Goal: Information Seeking & Learning: Learn about a topic

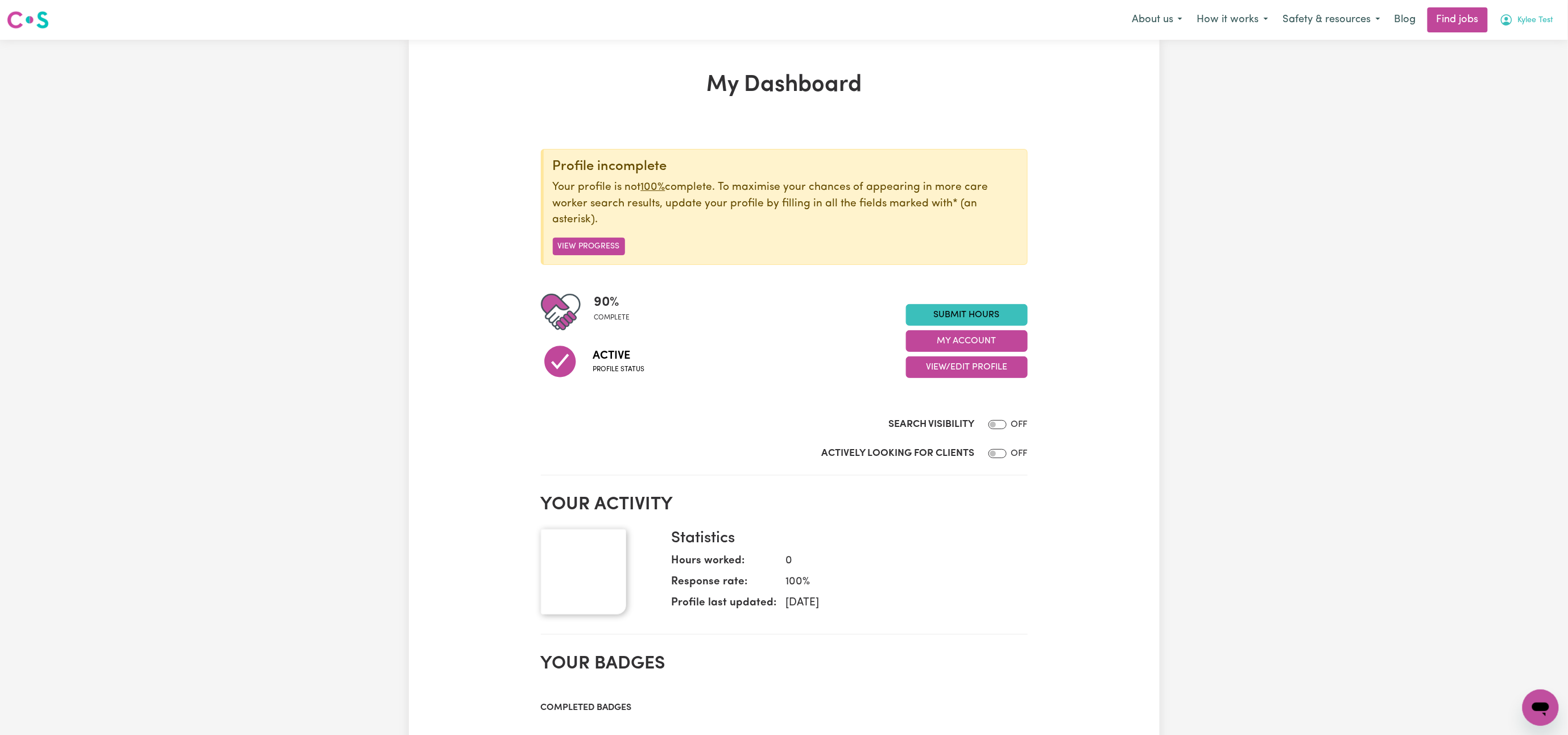
click at [1534, 23] on span "Kylee Test" at bounding box center [1535, 21] width 36 height 13
click at [1497, 47] on link "My Account" at bounding box center [1516, 45] width 90 height 22
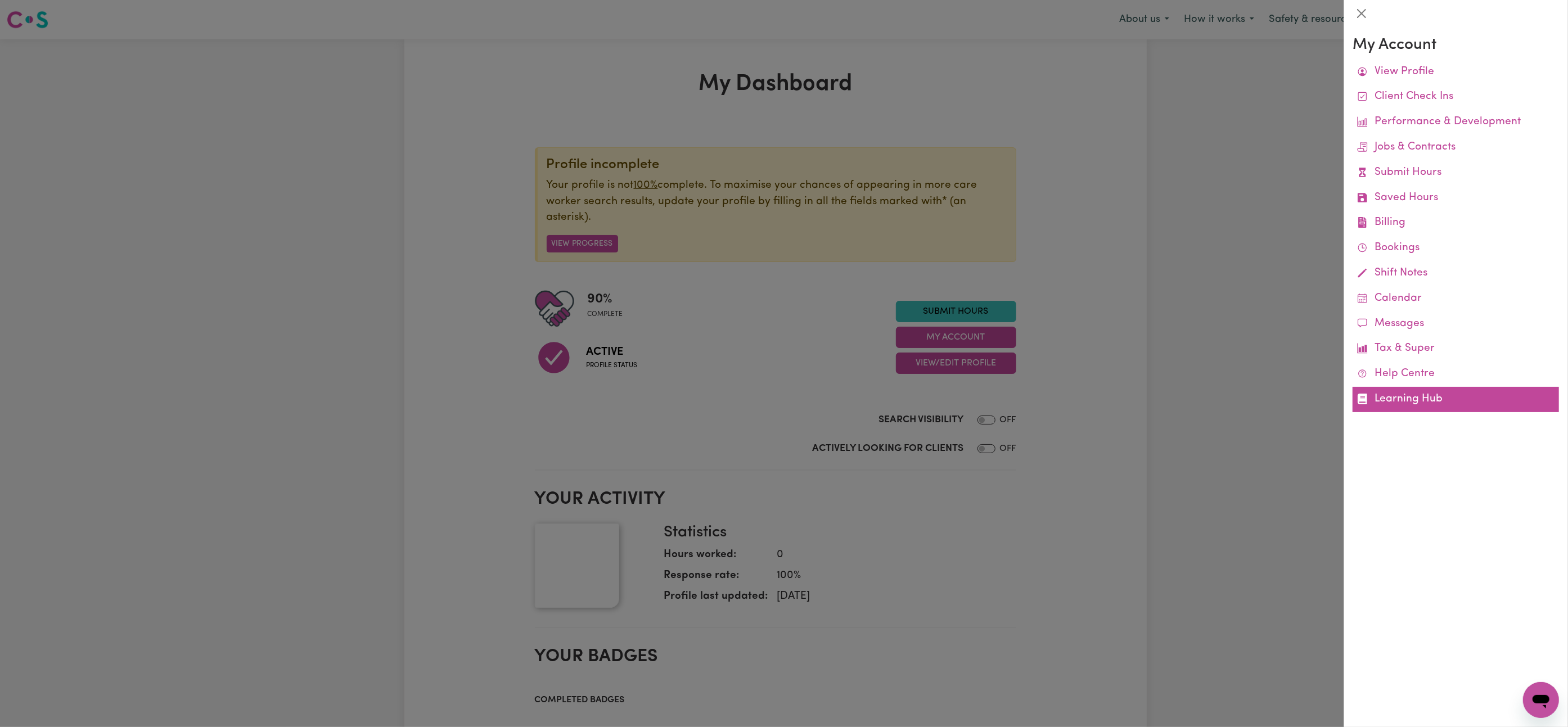
click at [1419, 400] on link "Learning Hub" at bounding box center [1455, 400] width 206 height 25
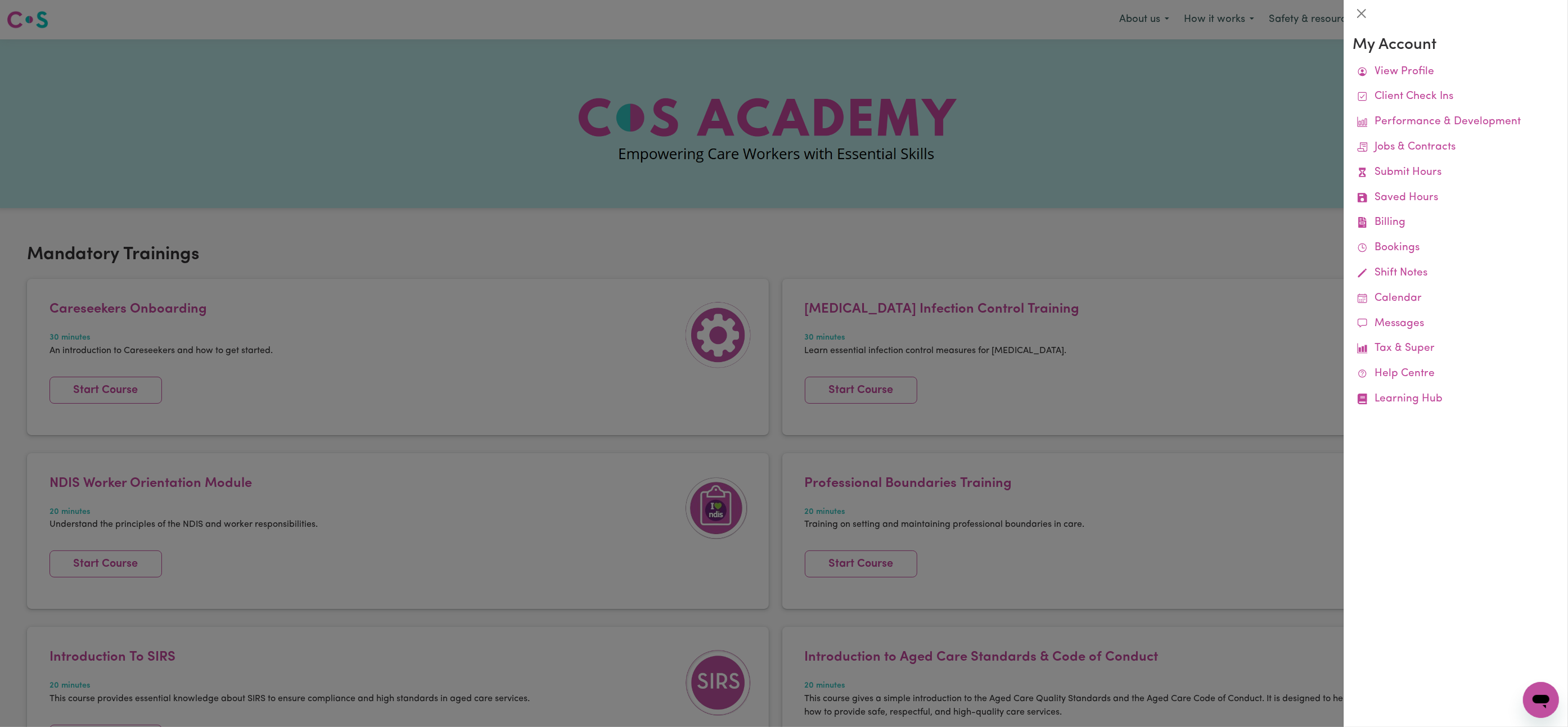
click at [1117, 189] on div at bounding box center [784, 364] width 1568 height 727
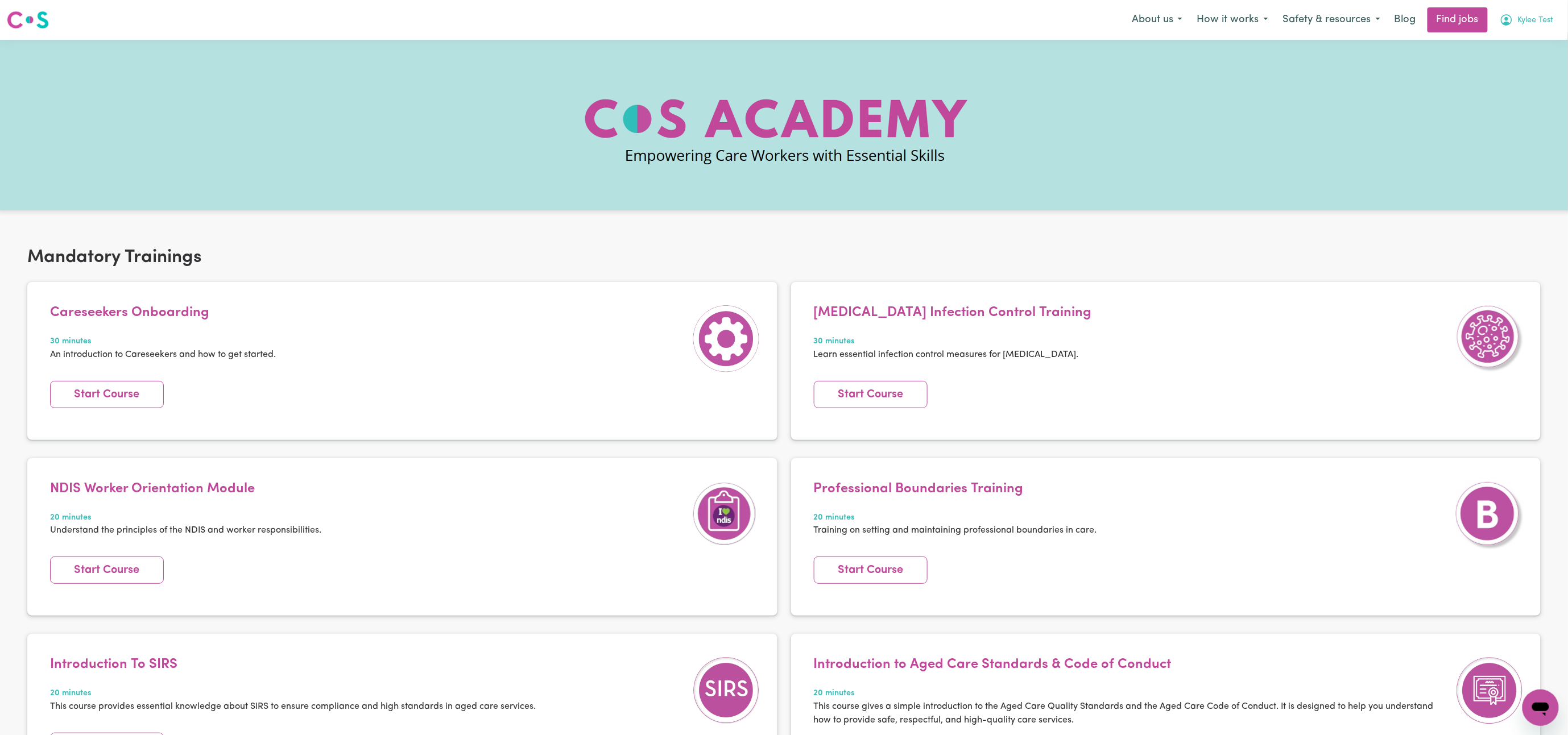
click at [1533, 10] on button "Kylee Test" at bounding box center [1526, 20] width 68 height 24
click at [1515, 90] on link "Logout" at bounding box center [1516, 88] width 90 height 22
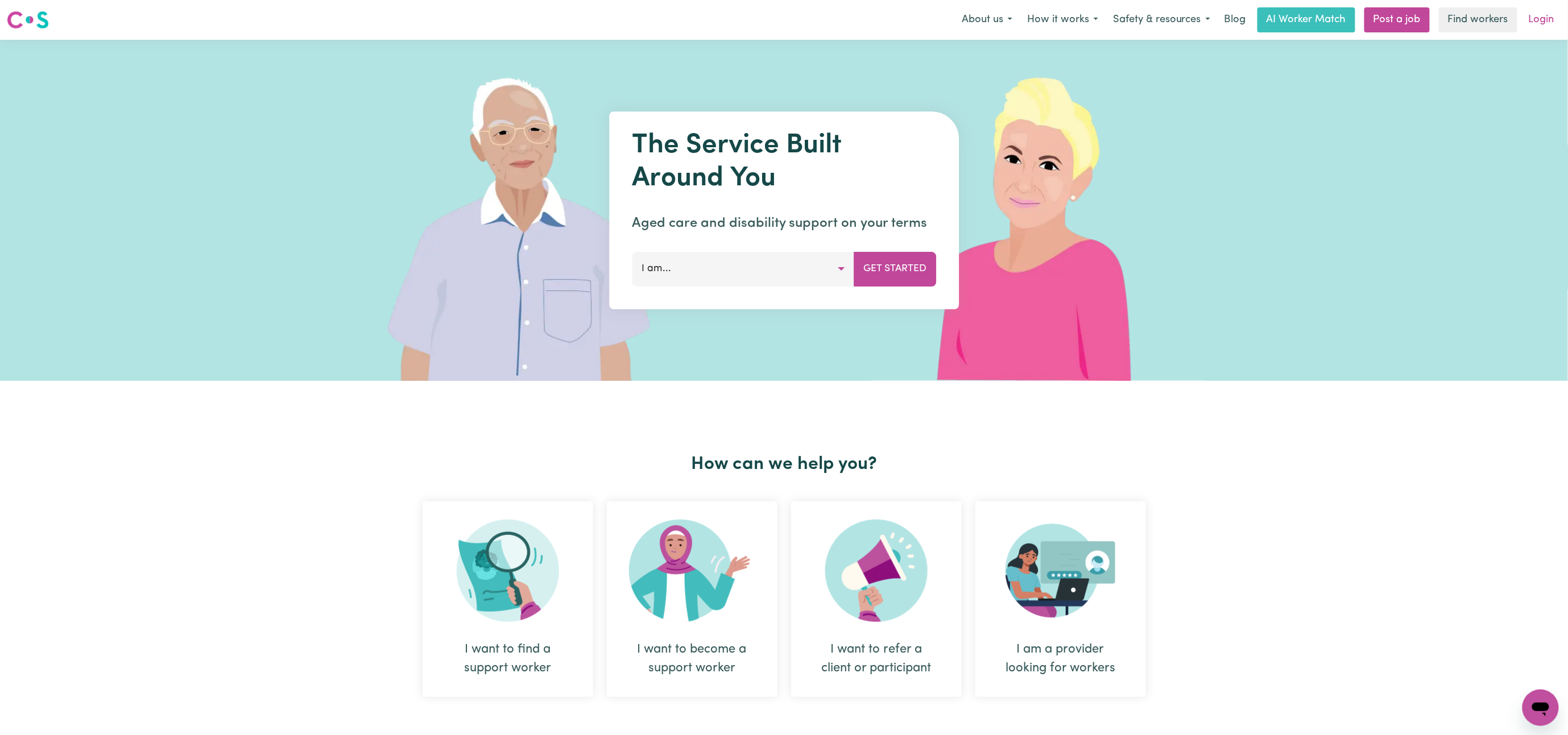
click at [1543, 26] on link "Login" at bounding box center [1542, 19] width 39 height 25
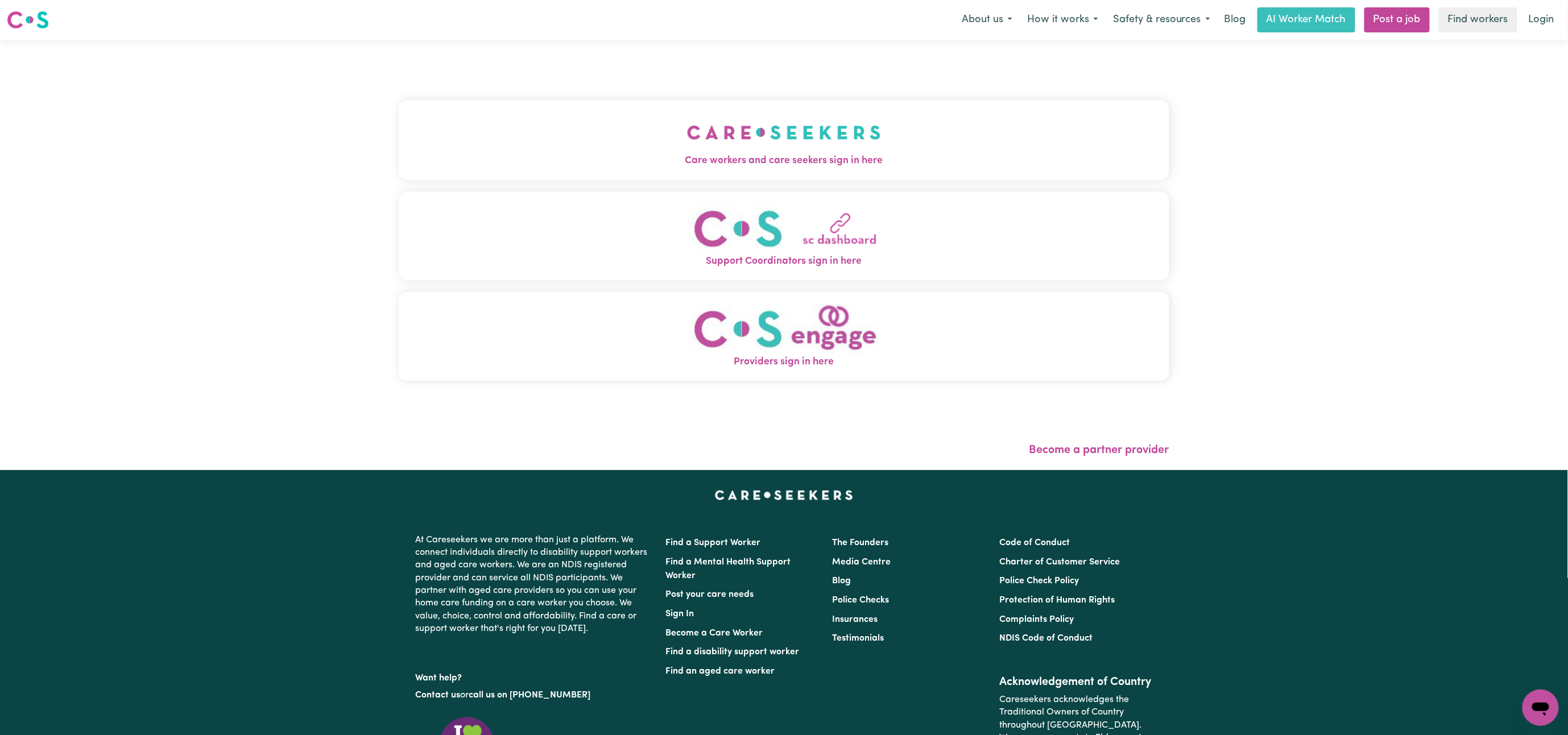
click at [798, 151] on img "Care workers and care seekers sign in here" at bounding box center [784, 132] width 194 height 42
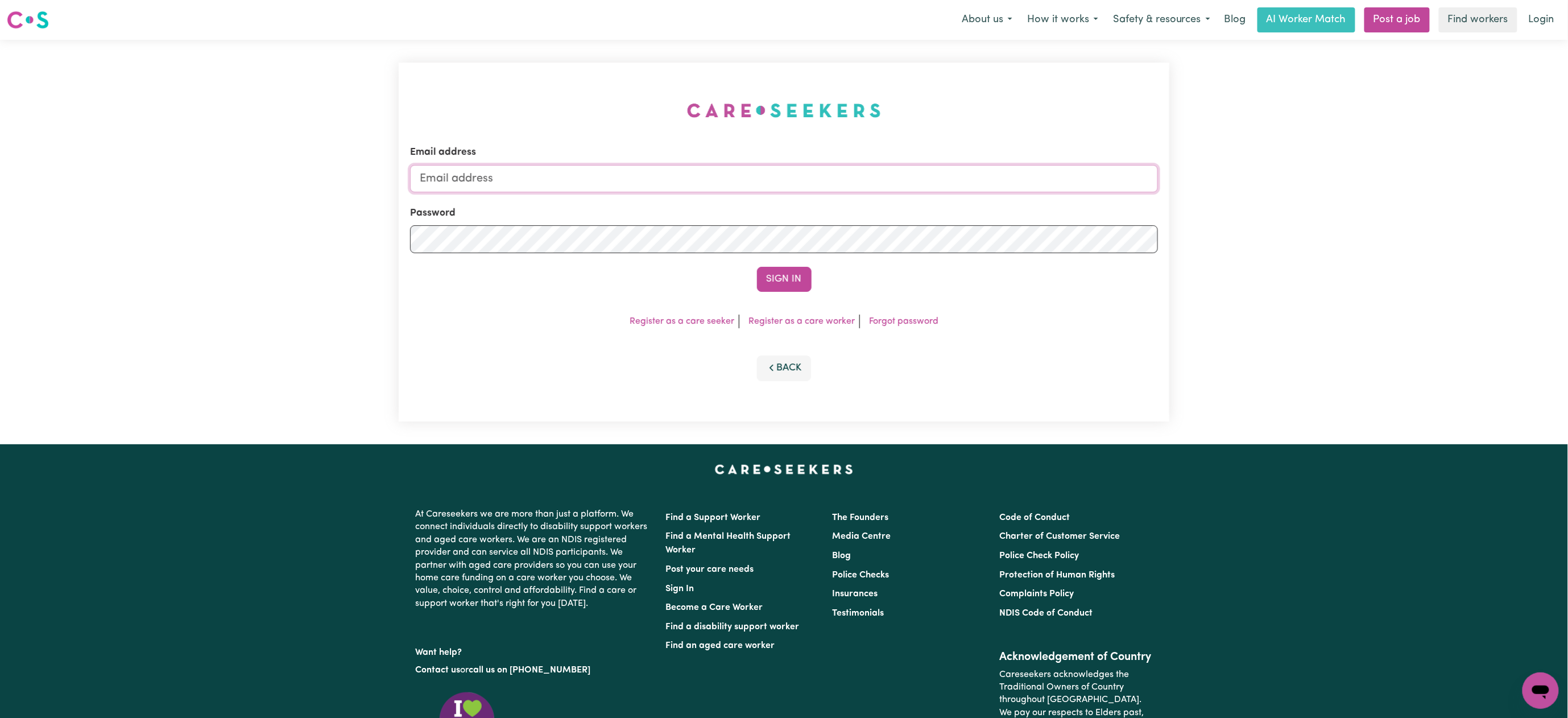
click at [807, 177] on input "Email address" at bounding box center [784, 179] width 748 height 27
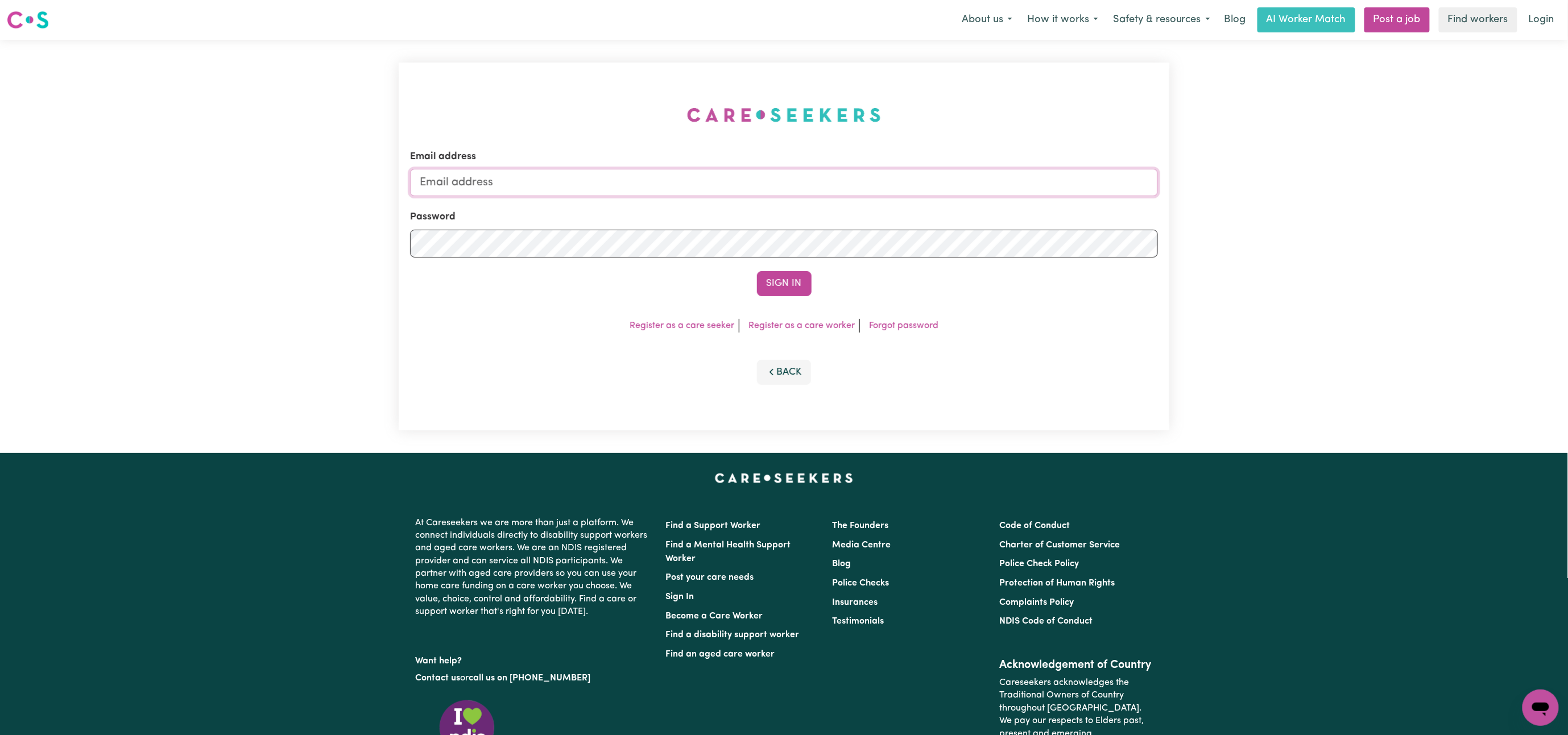
type input "[EMAIL_ADDRESS][DOMAIN_NAME]"
click at [757, 271] on button "Sign In" at bounding box center [784, 283] width 55 height 25
